Goal: Navigation & Orientation: Find specific page/section

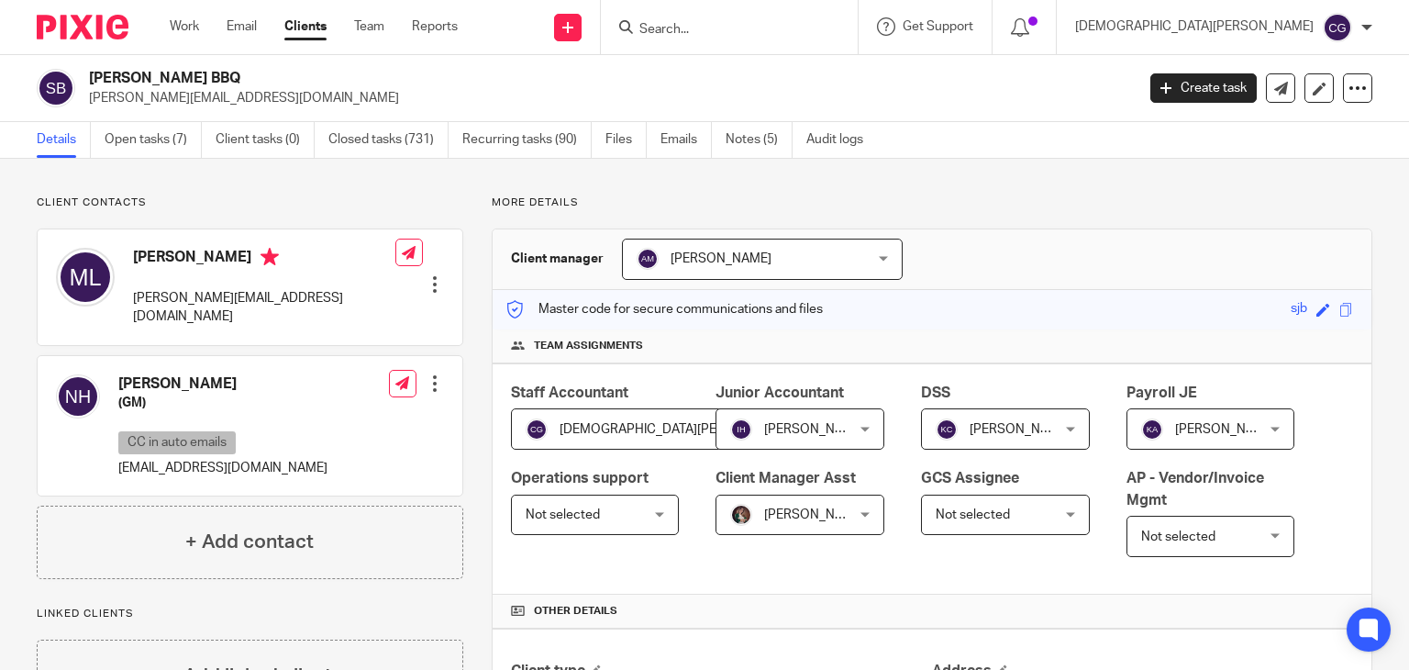
click at [194, 13] on div "Work Email Clients Team Reports Work Email Clients Team Reports Settings" at bounding box center [318, 27] width 334 height 54
click at [191, 17] on div "Work Email Clients Team Reports Work Email Clients Team Reports Settings" at bounding box center [318, 27] width 334 height 54
click at [183, 25] on link "Work" at bounding box center [184, 26] width 29 height 18
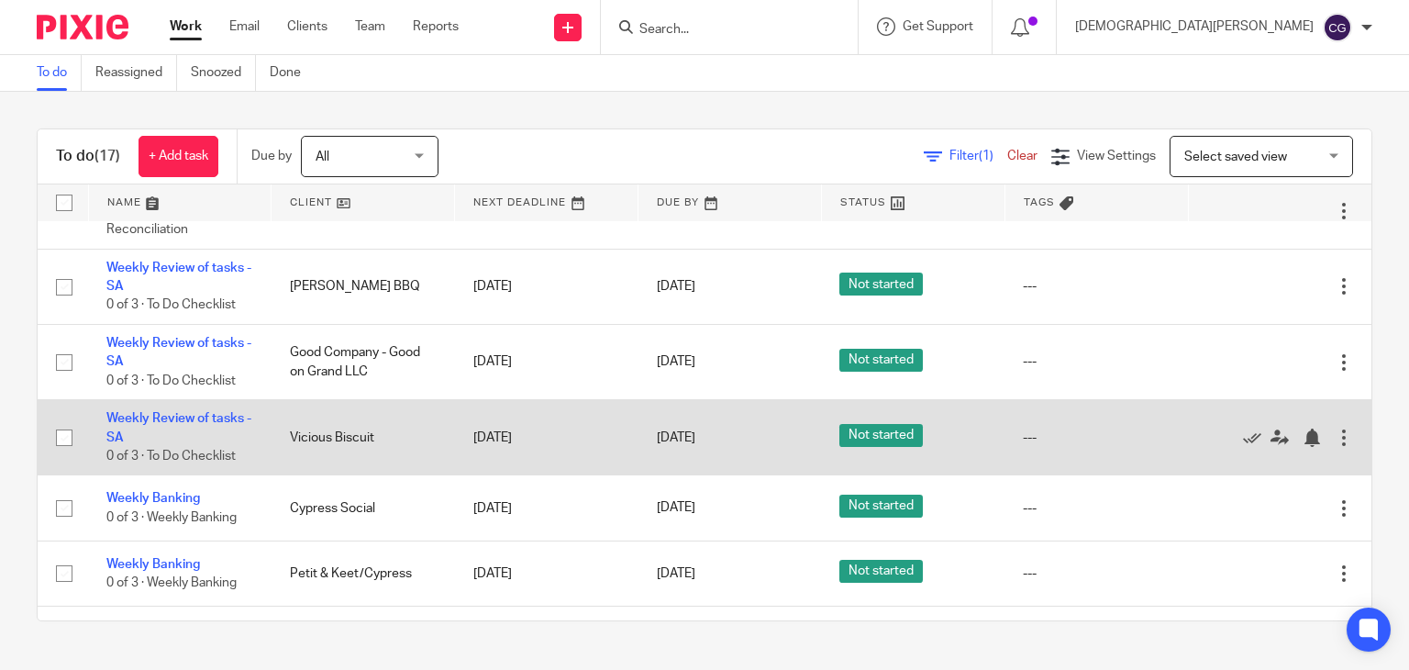
scroll to position [459, 0]
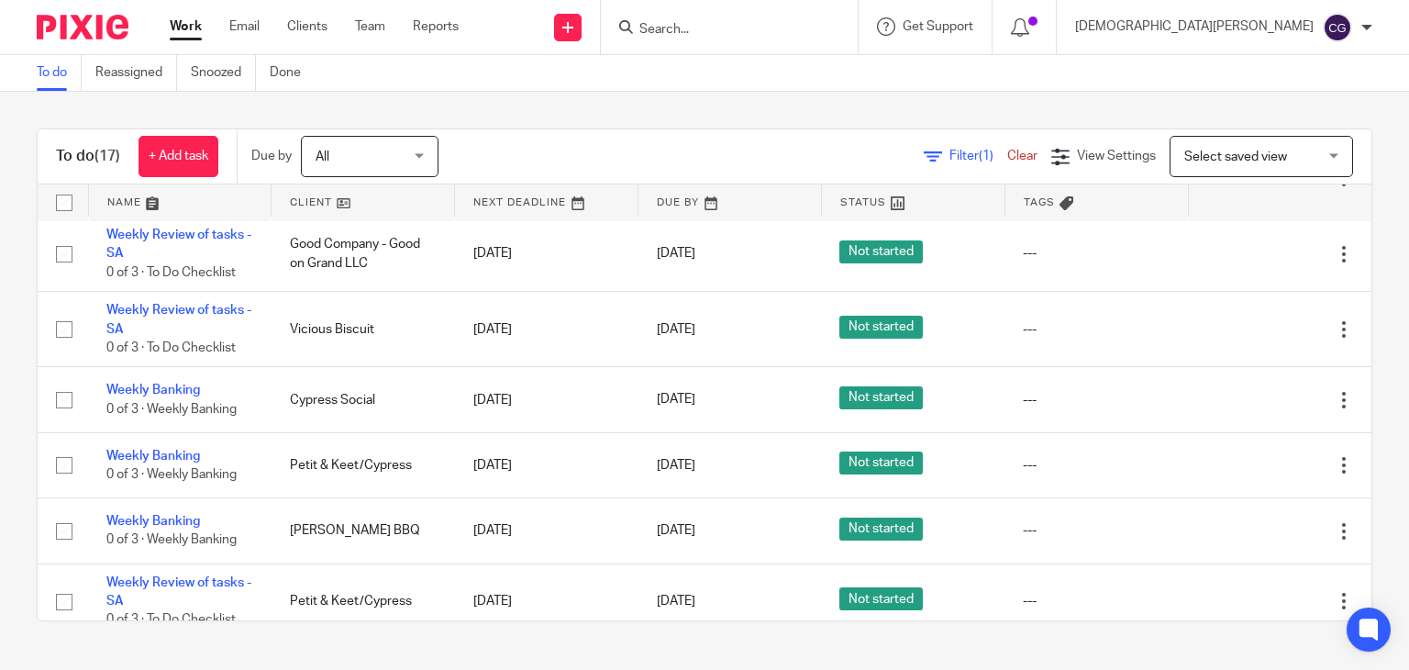
click at [1243, 188] on icon at bounding box center [1252, 179] width 18 height 18
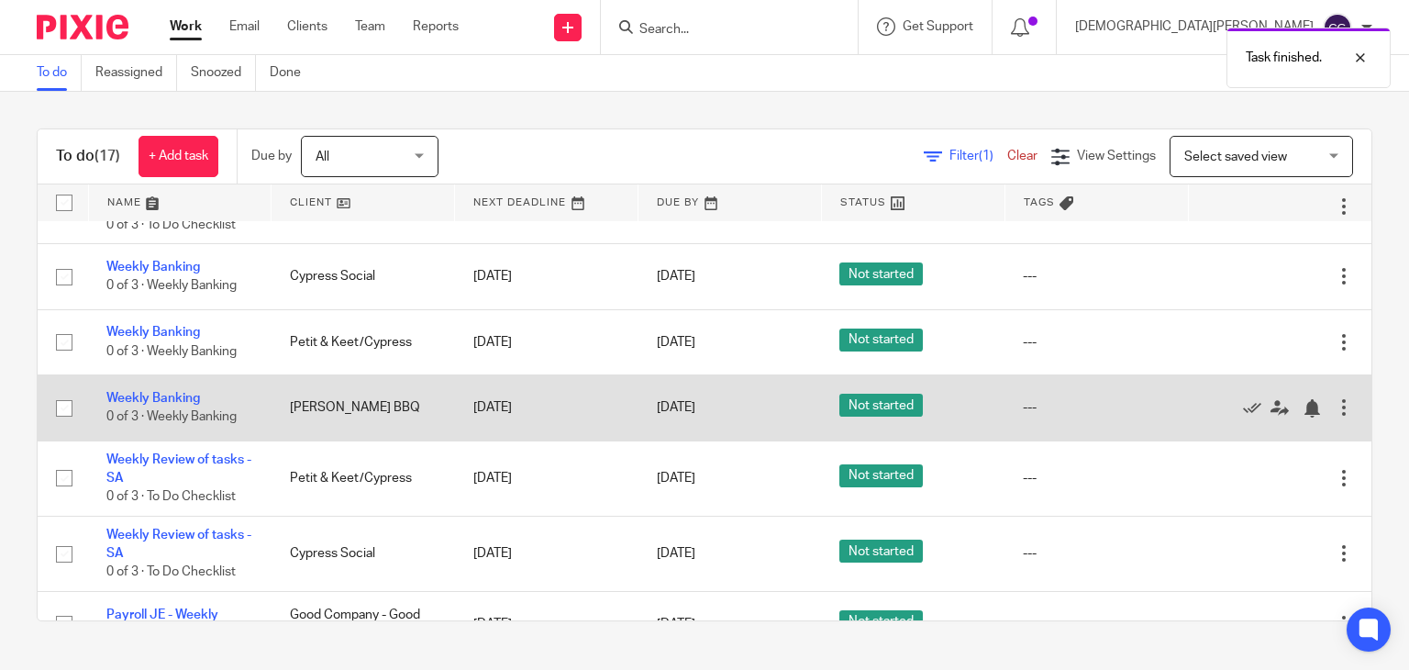
scroll to position [550, 0]
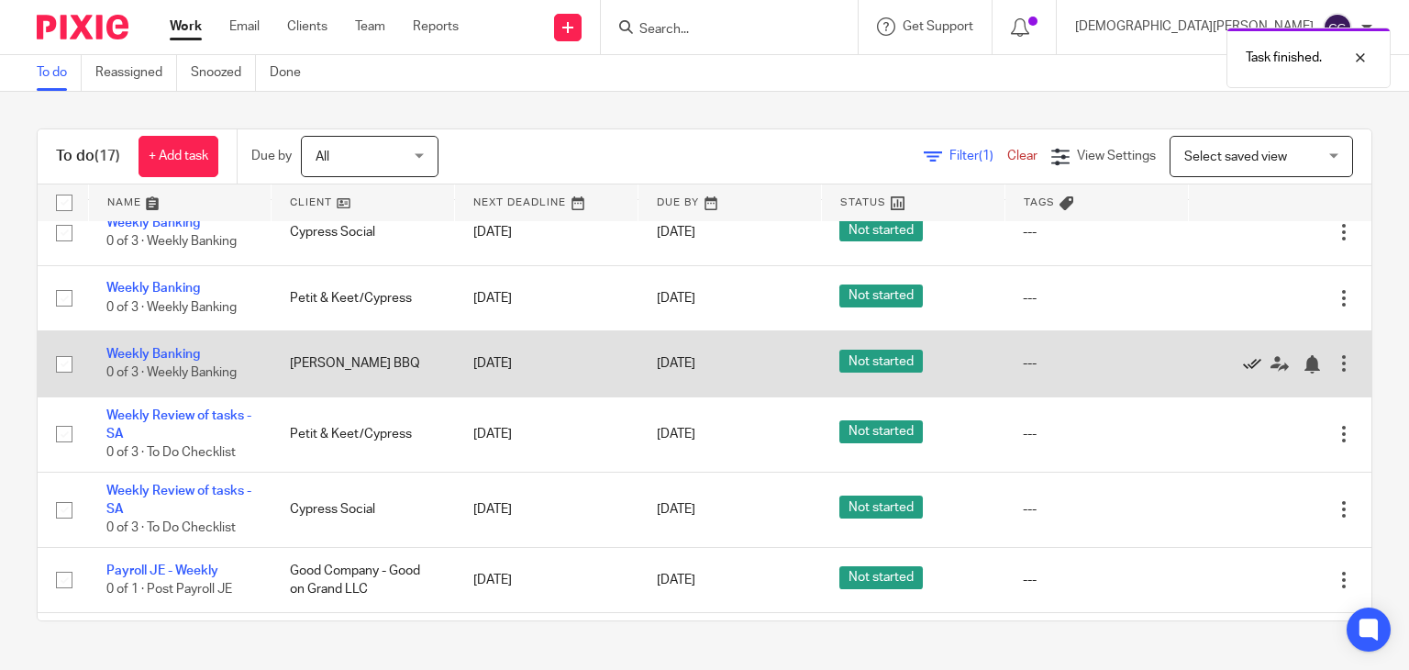
click at [1243, 373] on icon at bounding box center [1252, 364] width 18 height 18
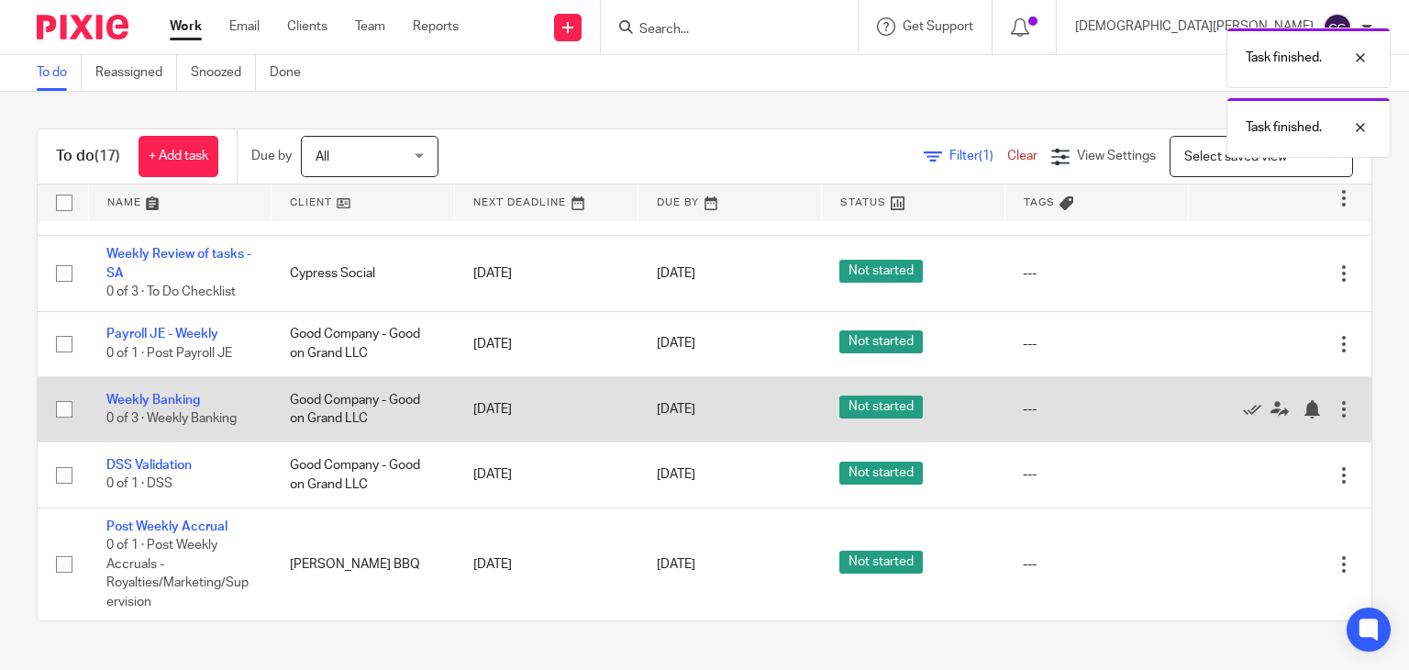
scroll to position [821, 0]
